Goal: Information Seeking & Learning: Learn about a topic

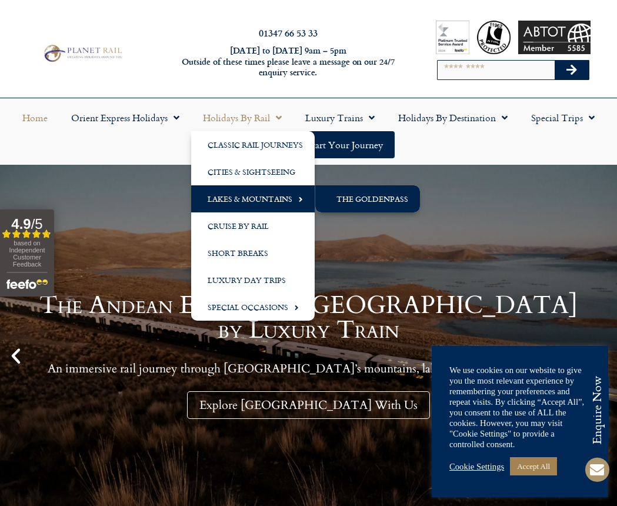
click at [381, 200] on link "The GoldenPass" at bounding box center [367, 198] width 105 height 27
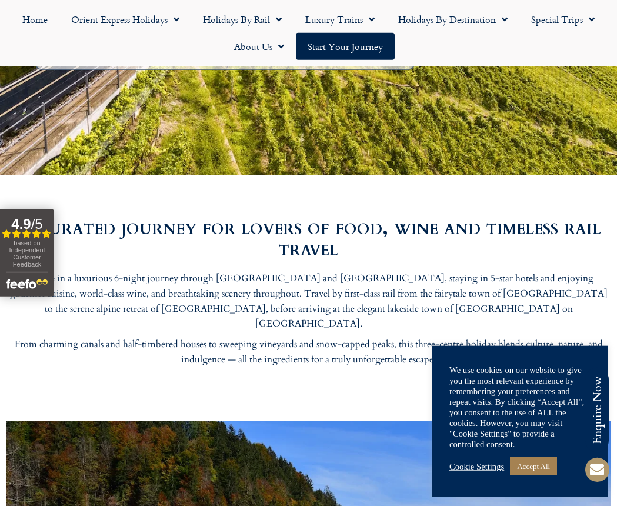
scroll to position [480, 0]
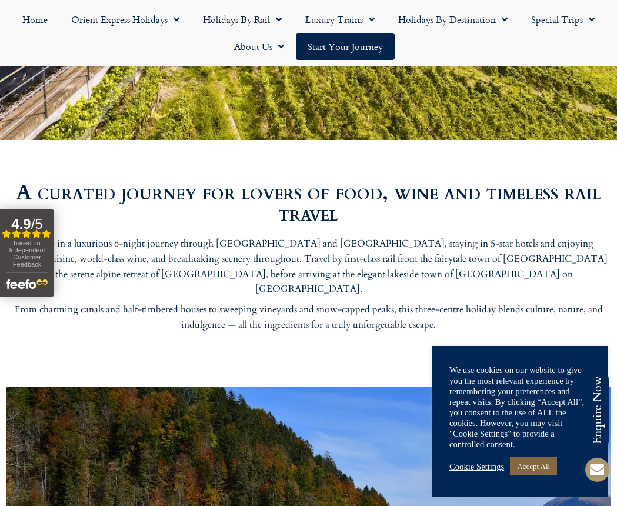
drag, startPoint x: 540, startPoint y: 471, endPoint x: 484, endPoint y: 454, distance: 58.4
click at [540, 471] on link "Accept All" at bounding box center [533, 466] width 47 height 18
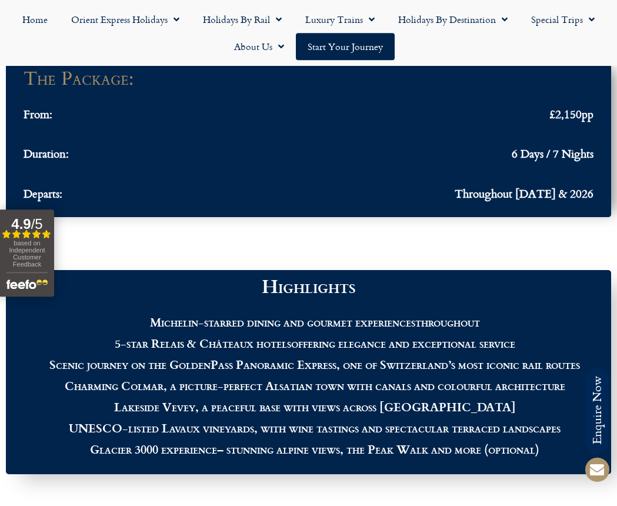
scroll to position [1260, 0]
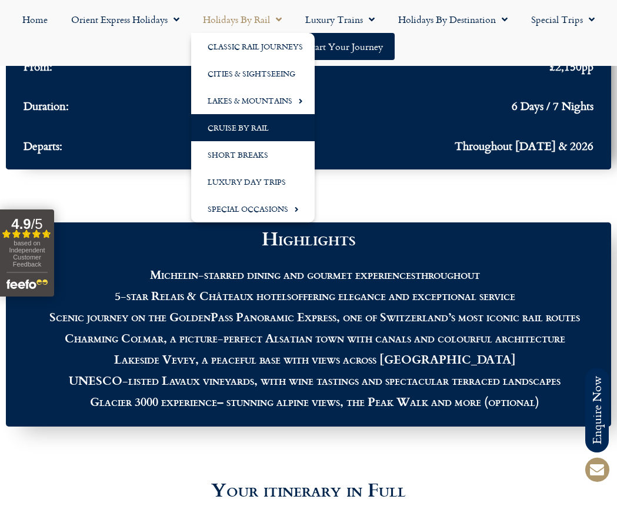
click at [255, 129] on link "Cruise by Rail" at bounding box center [253, 127] width 124 height 27
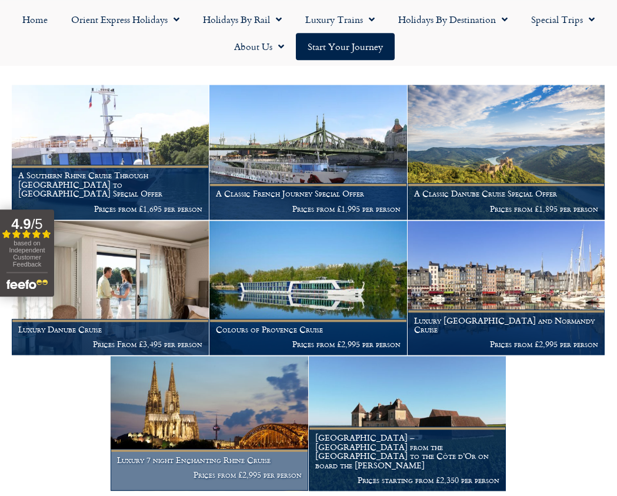
scroll to position [300, 0]
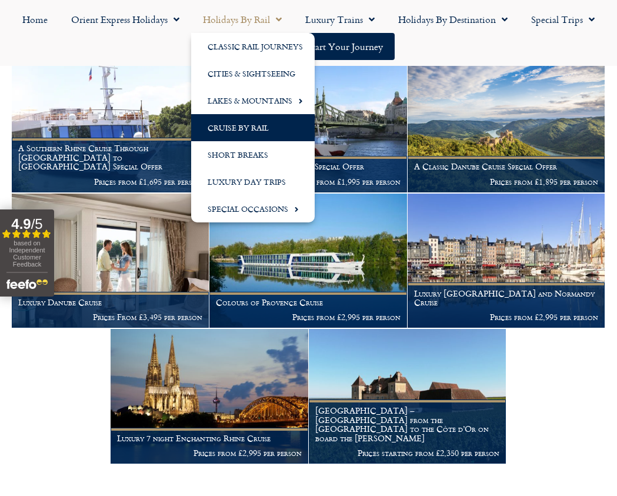
click at [249, 22] on link "Holidays by Rail" at bounding box center [242, 19] width 102 height 27
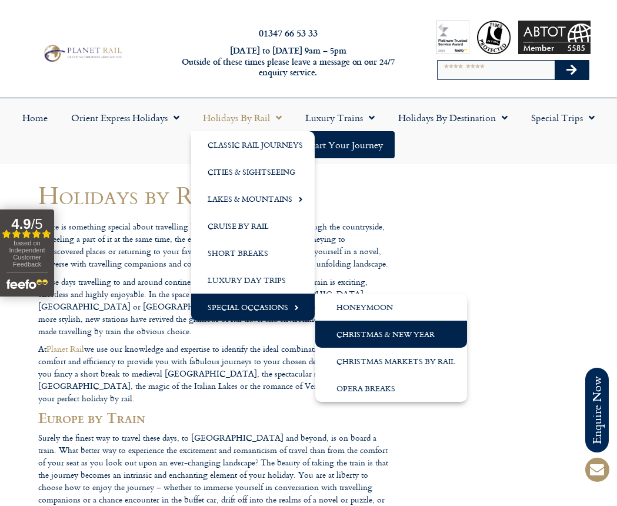
click at [382, 342] on link "Christmas & New Year" at bounding box center [391, 334] width 152 height 27
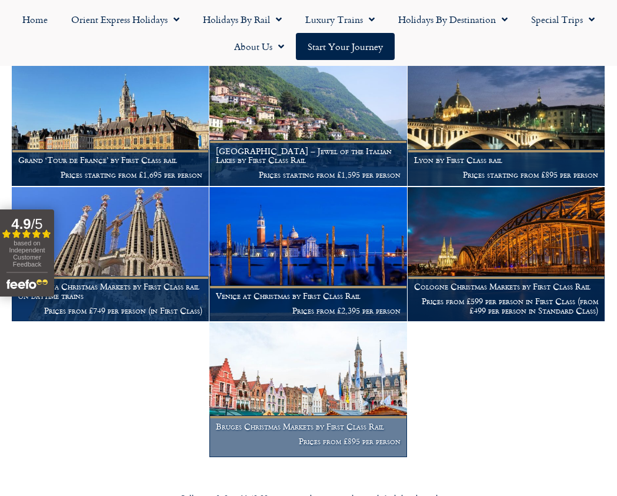
scroll to position [420, 0]
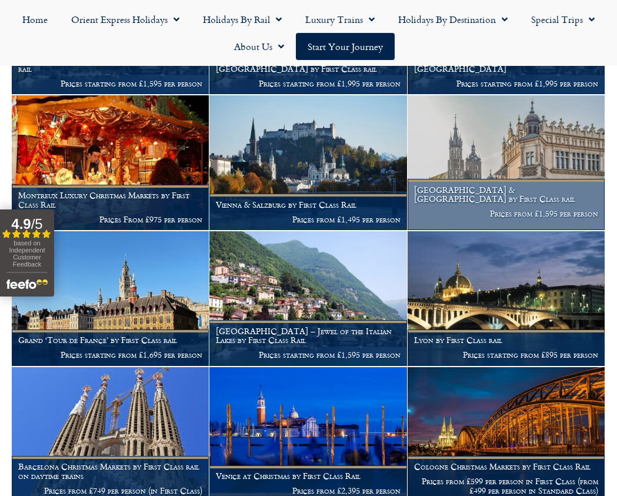
click at [488, 172] on img at bounding box center [506, 162] width 197 height 135
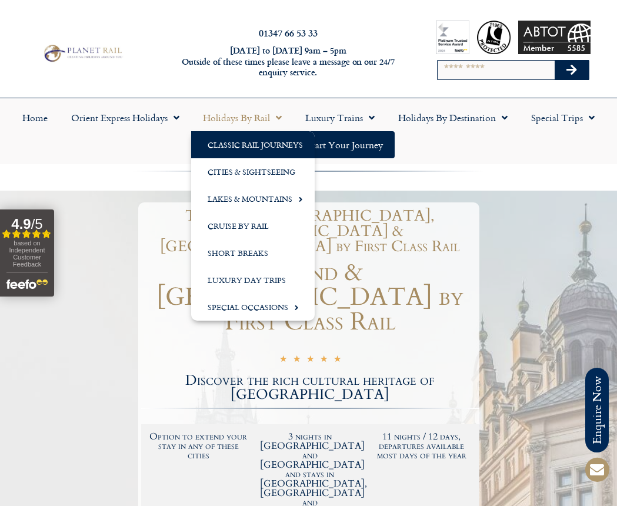
click at [264, 150] on link "Classic Rail Journeys" at bounding box center [253, 144] width 124 height 27
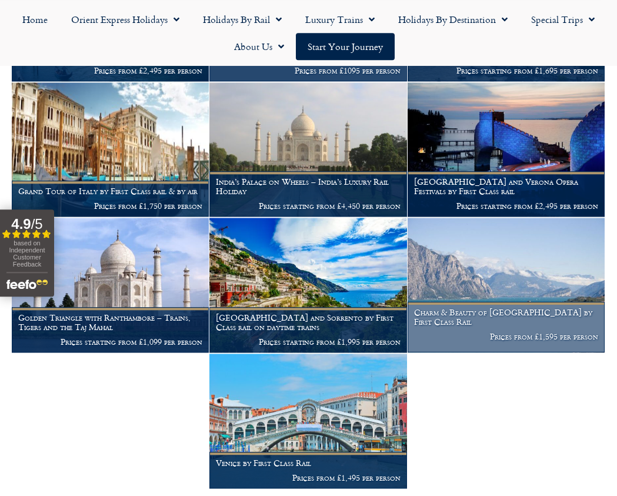
scroll to position [780, 0]
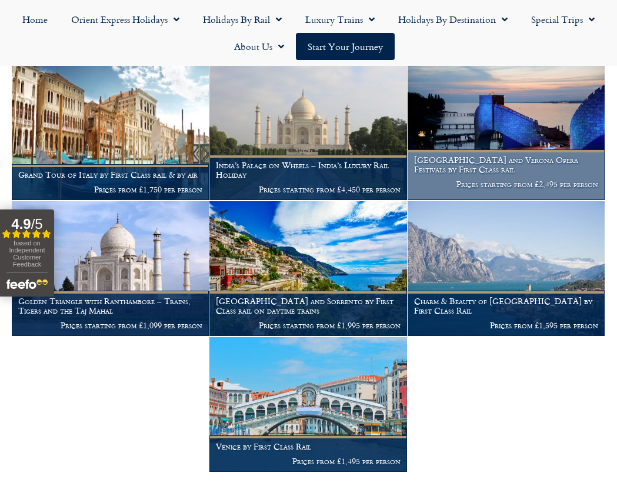
click at [524, 157] on img at bounding box center [506, 133] width 197 height 135
